Goal: Information Seeking & Learning: Learn about a topic

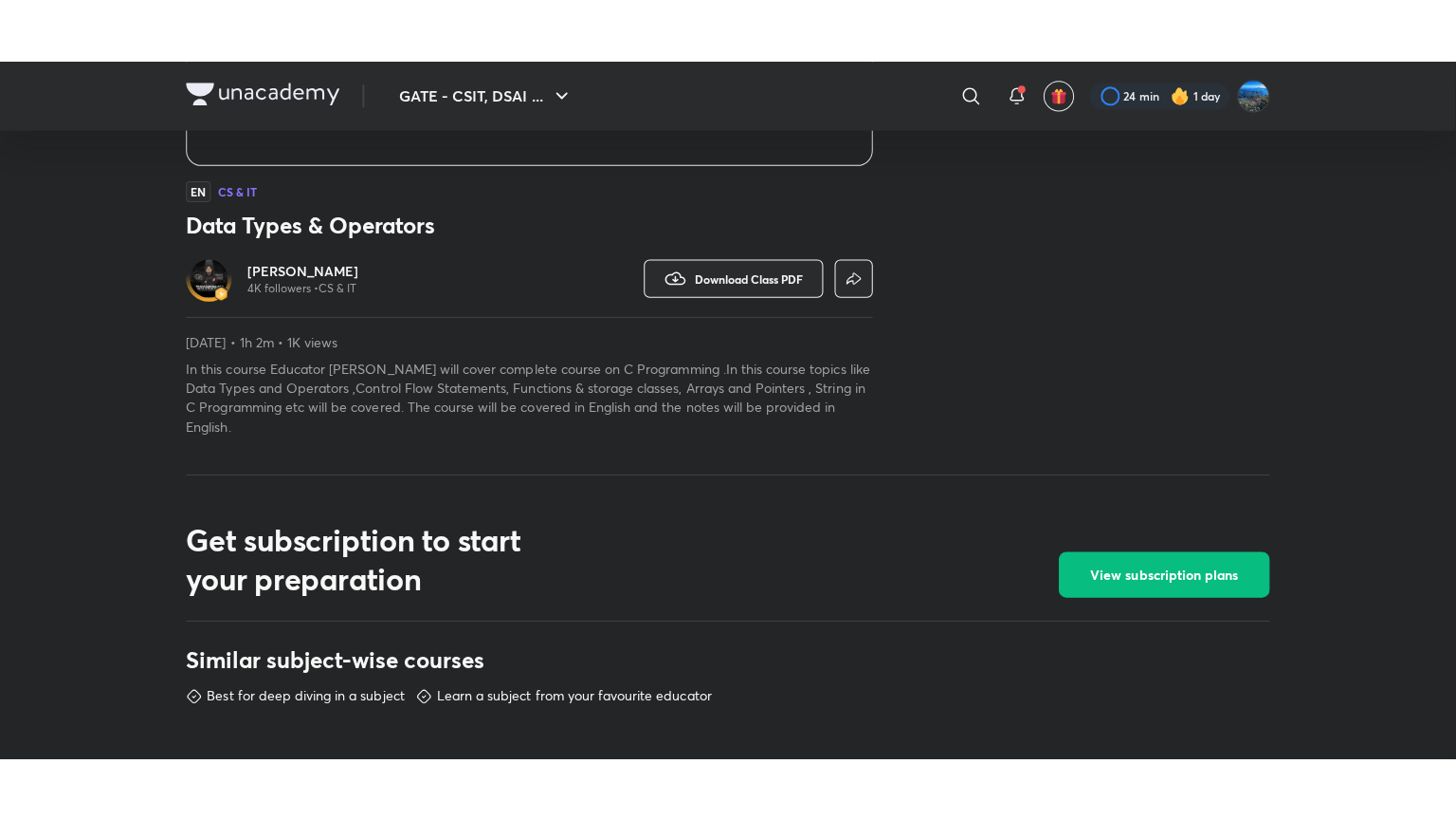
scroll to position [506, 0]
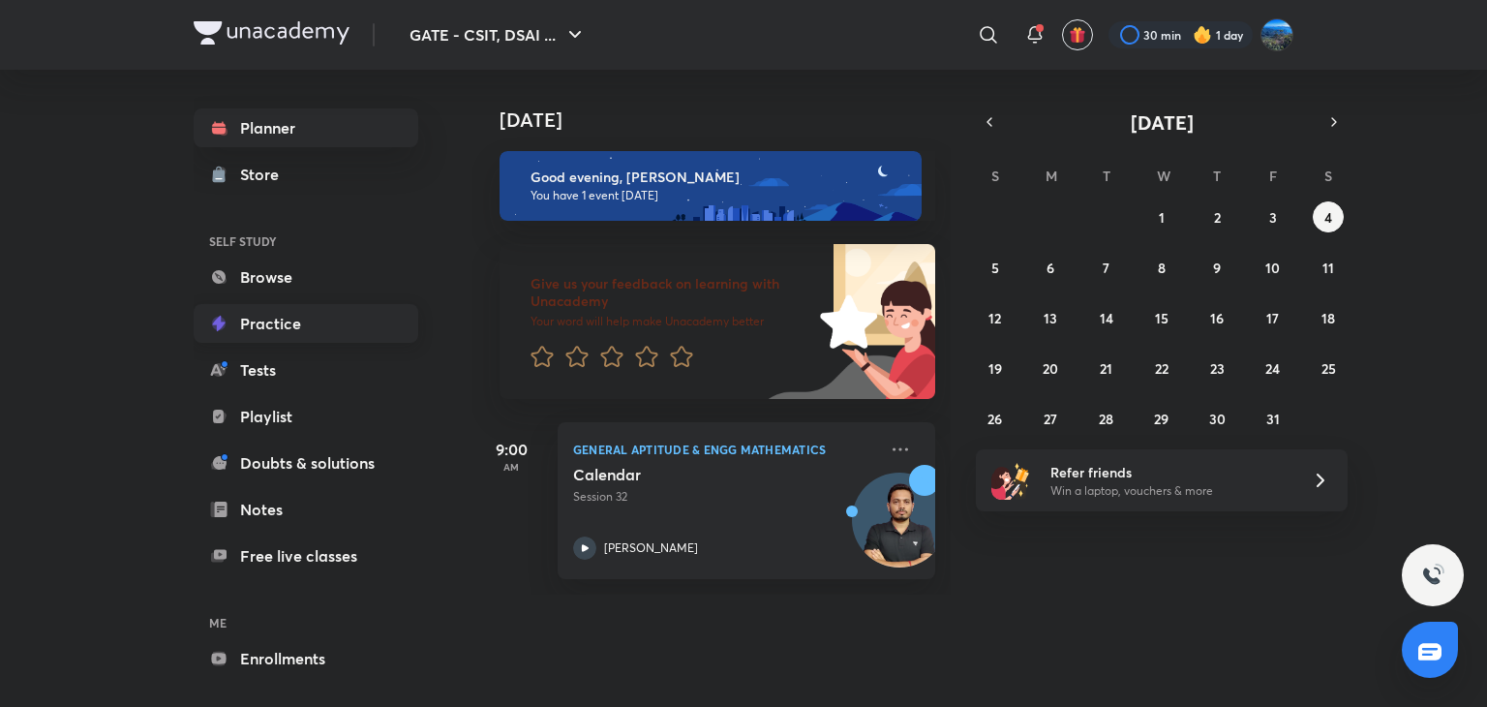
click at [310, 327] on link "Practice" at bounding box center [306, 323] width 225 height 39
click at [322, 435] on link "Playlist" at bounding box center [306, 416] width 225 height 39
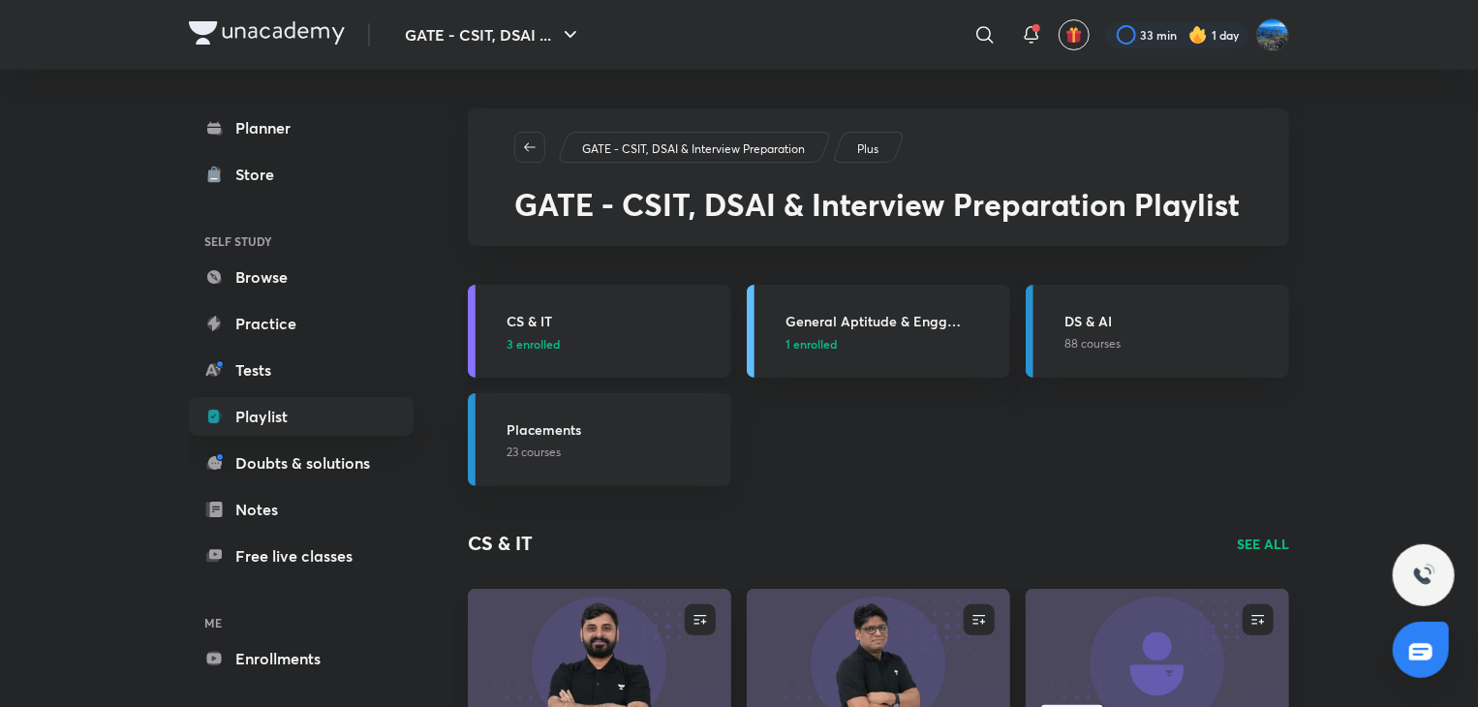
click at [662, 317] on h3 "CS & IT" at bounding box center [612, 321] width 213 height 20
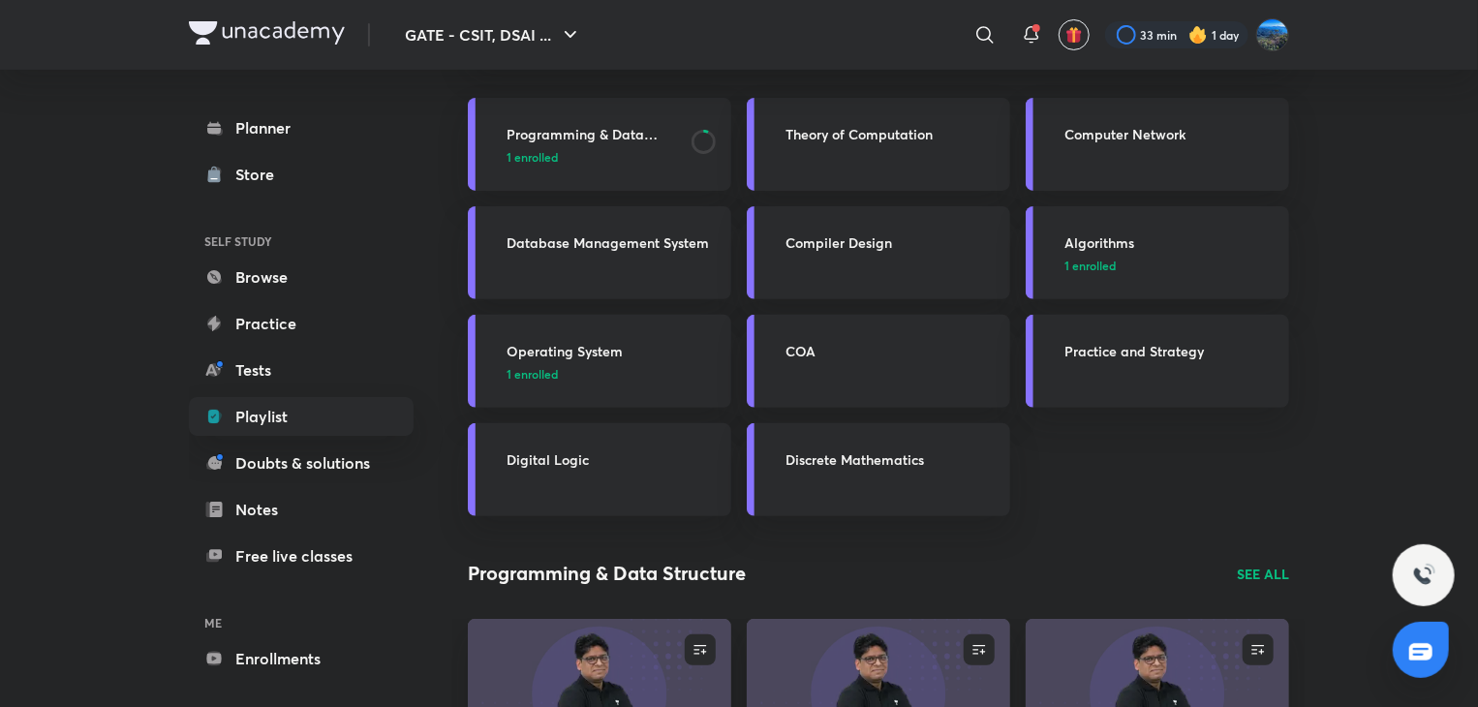
scroll to position [200, 0]
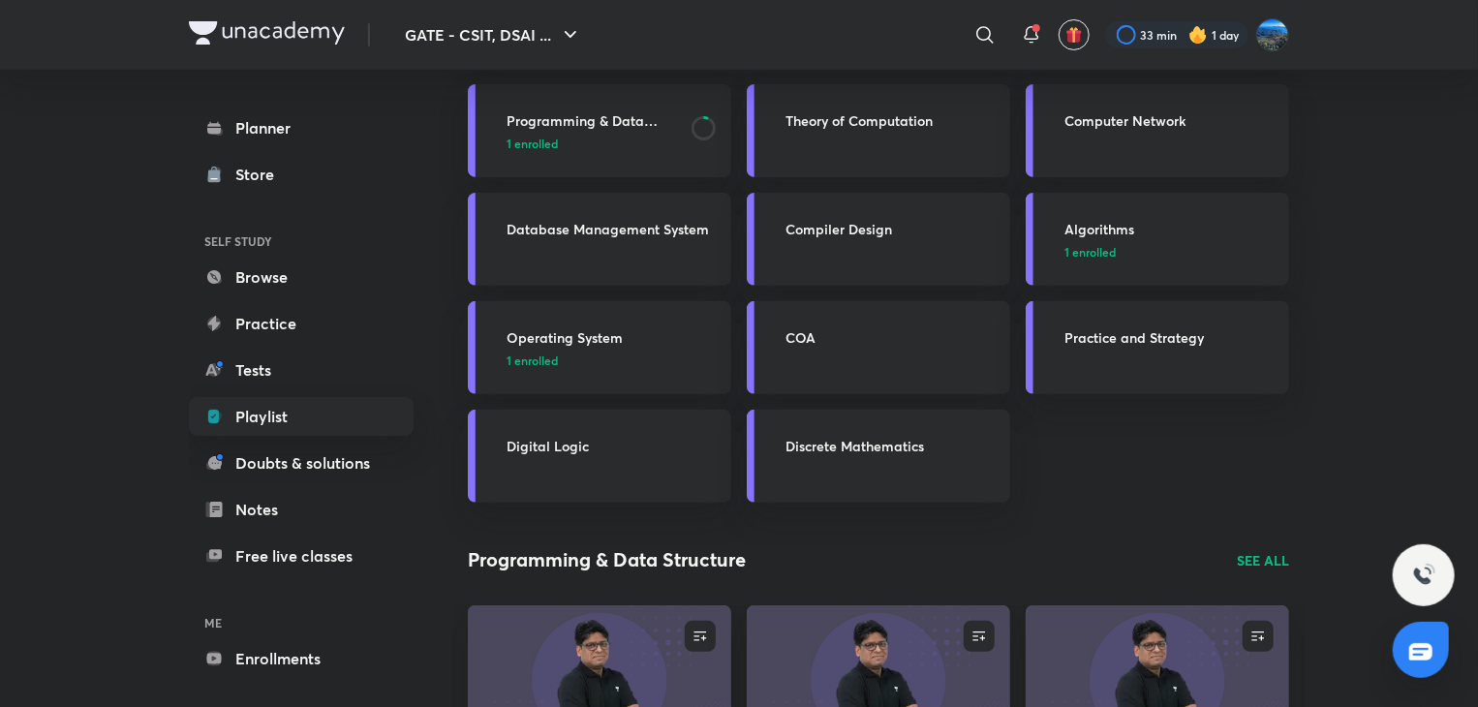
click at [588, 129] on h3 "Programming & Data Structure" at bounding box center [592, 120] width 173 height 20
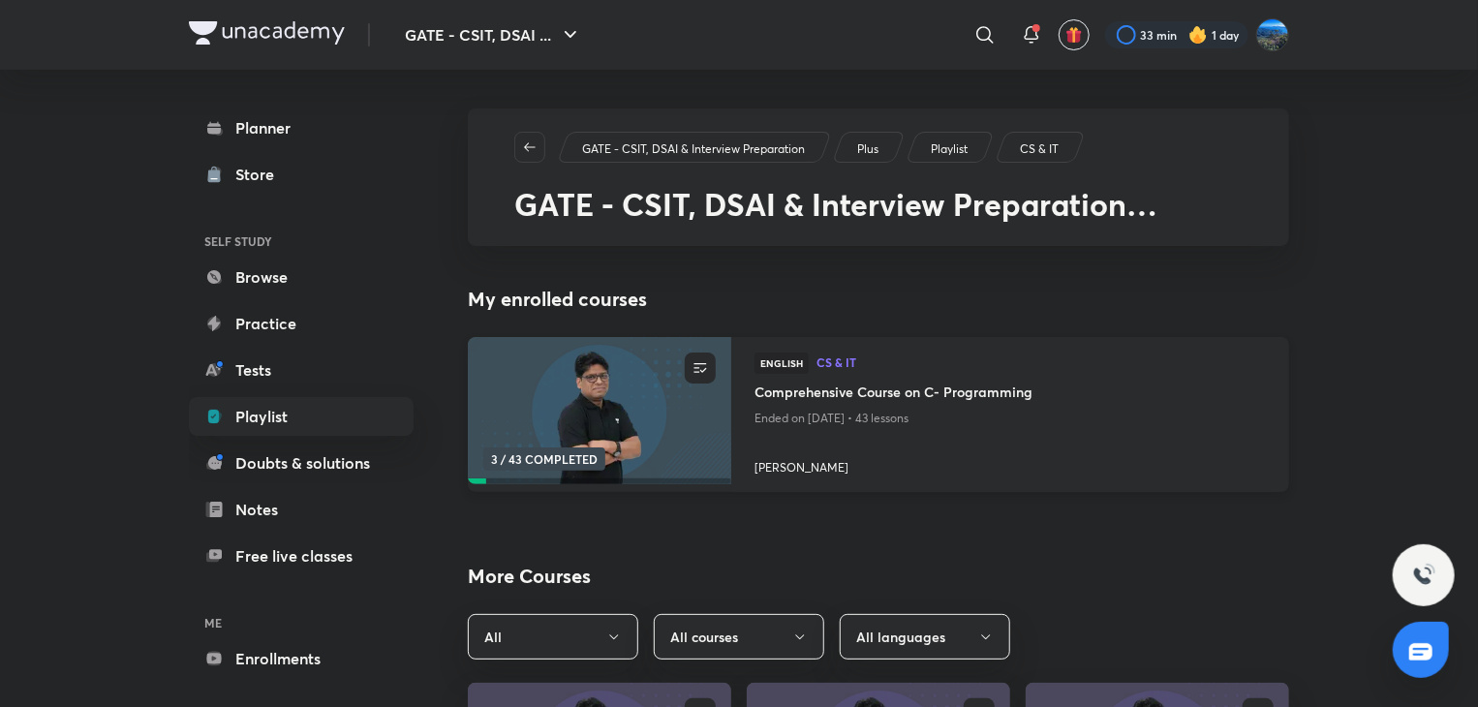
click at [587, 383] on img at bounding box center [599, 411] width 268 height 150
